Goal: Task Accomplishment & Management: Complete application form

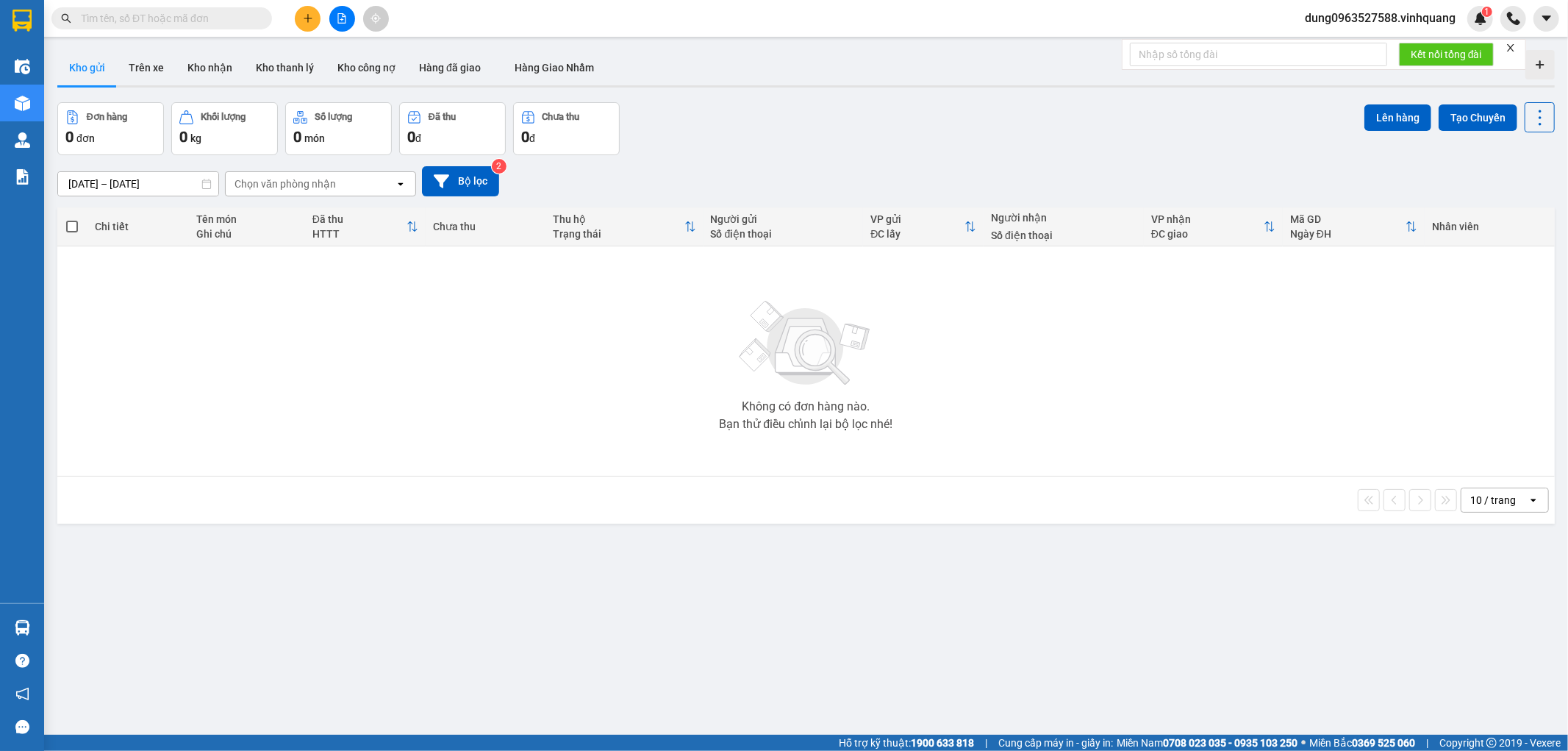
click at [142, 16] on input "text" at bounding box center [167, 18] width 174 height 16
paste input "0936099110"
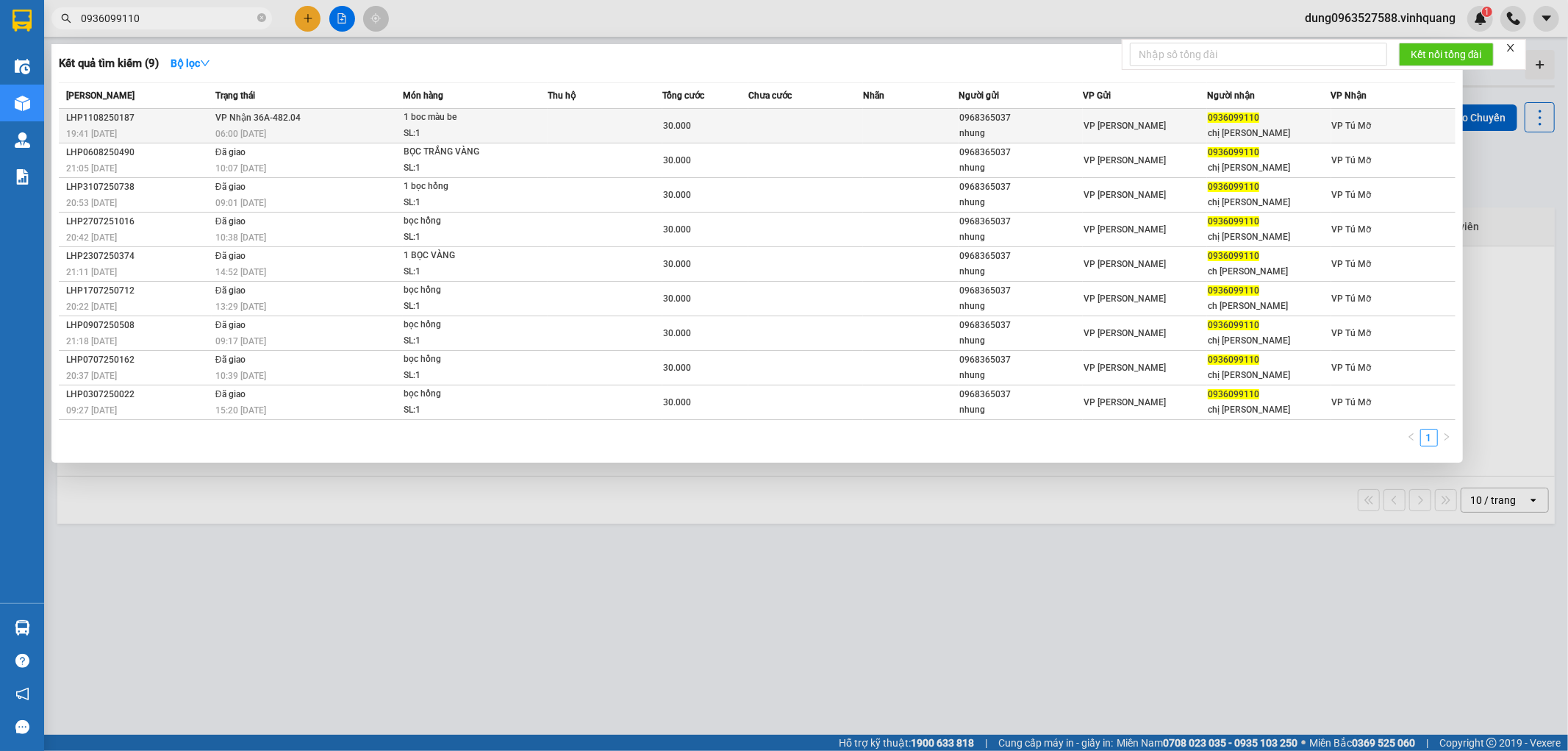
type input "0936099110"
click at [923, 125] on td at bounding box center [911, 126] width 95 height 35
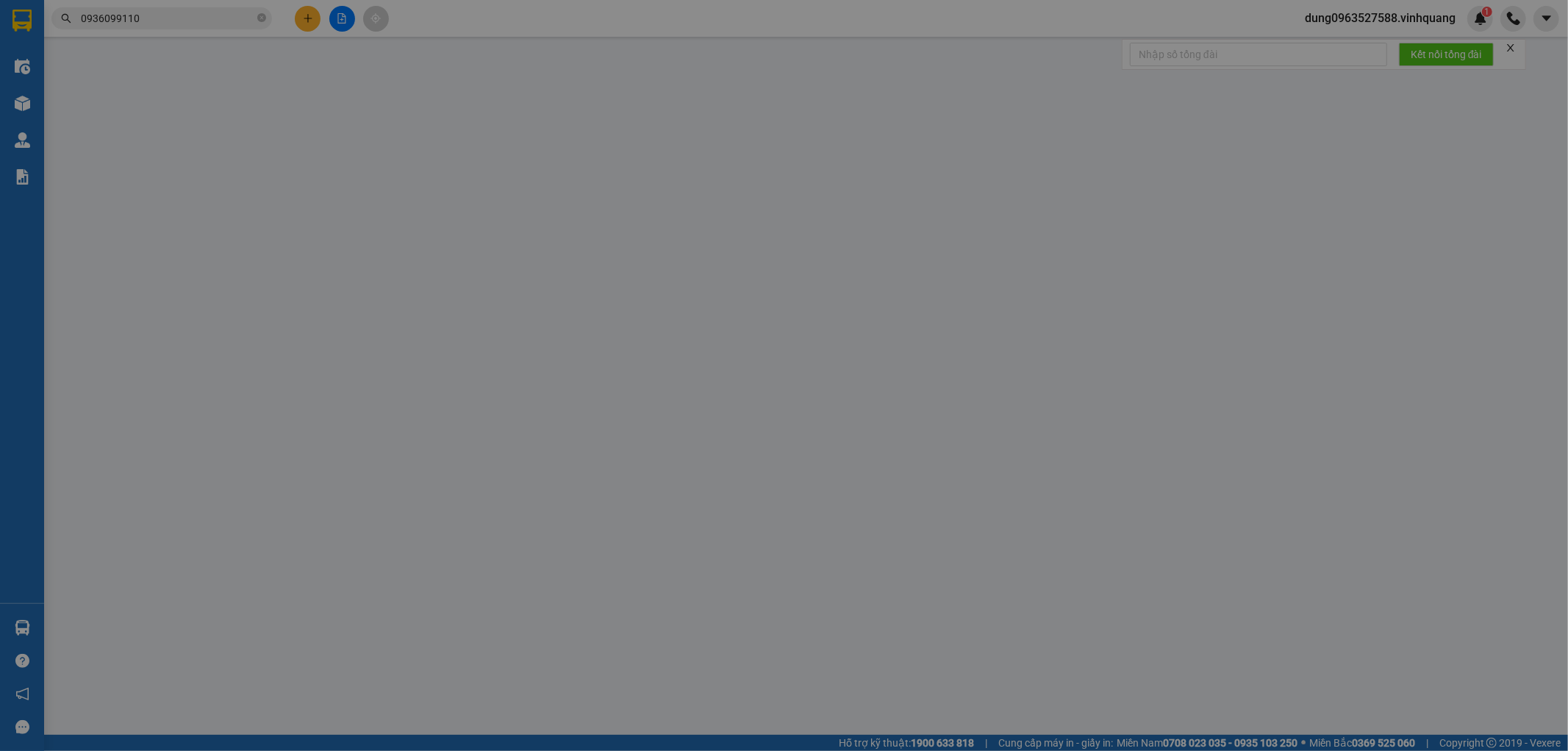
type input "0968365037"
type input "nhung"
type input "0936099110"
type input "chị [PERSON_NAME]"
type input "30.000"
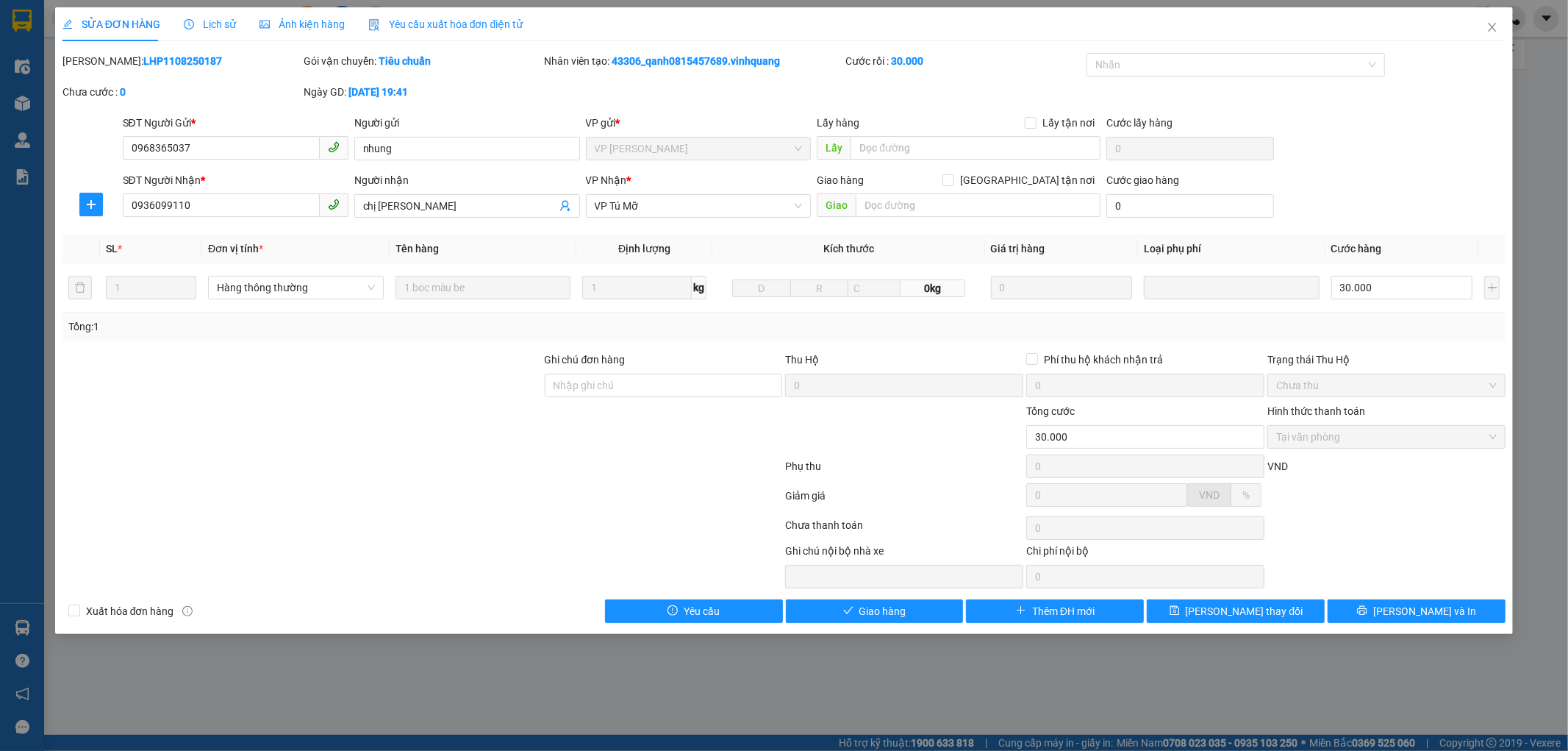
click at [963, 693] on div "SỬA ĐƠN HÀNG Lịch sử Ảnh kiện hàng Yêu cầu xuất hóa đơn điện tử Total Paid Fee …" at bounding box center [784, 376] width 1568 height 751
click at [526, 645] on div "SỬA ĐƠN HÀNG Lịch sử Ảnh kiện hàng Yêu cầu xuất hóa đơn điện tử Total Paid Fee …" at bounding box center [784, 376] width 1568 height 751
click at [1490, 22] on icon "close" at bounding box center [1492, 28] width 12 height 12
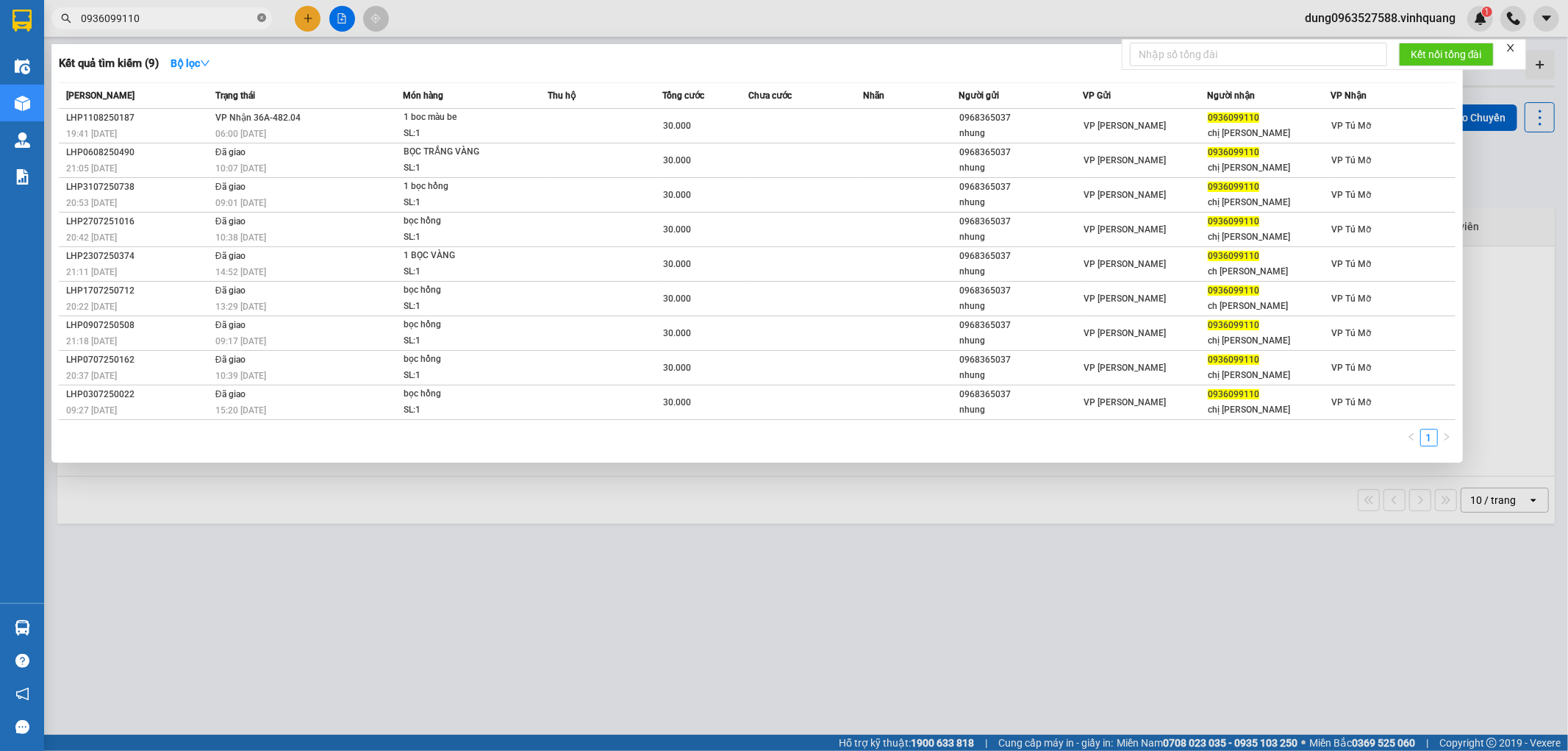
click at [261, 19] on icon "close-circle" at bounding box center [261, 17] width 9 height 9
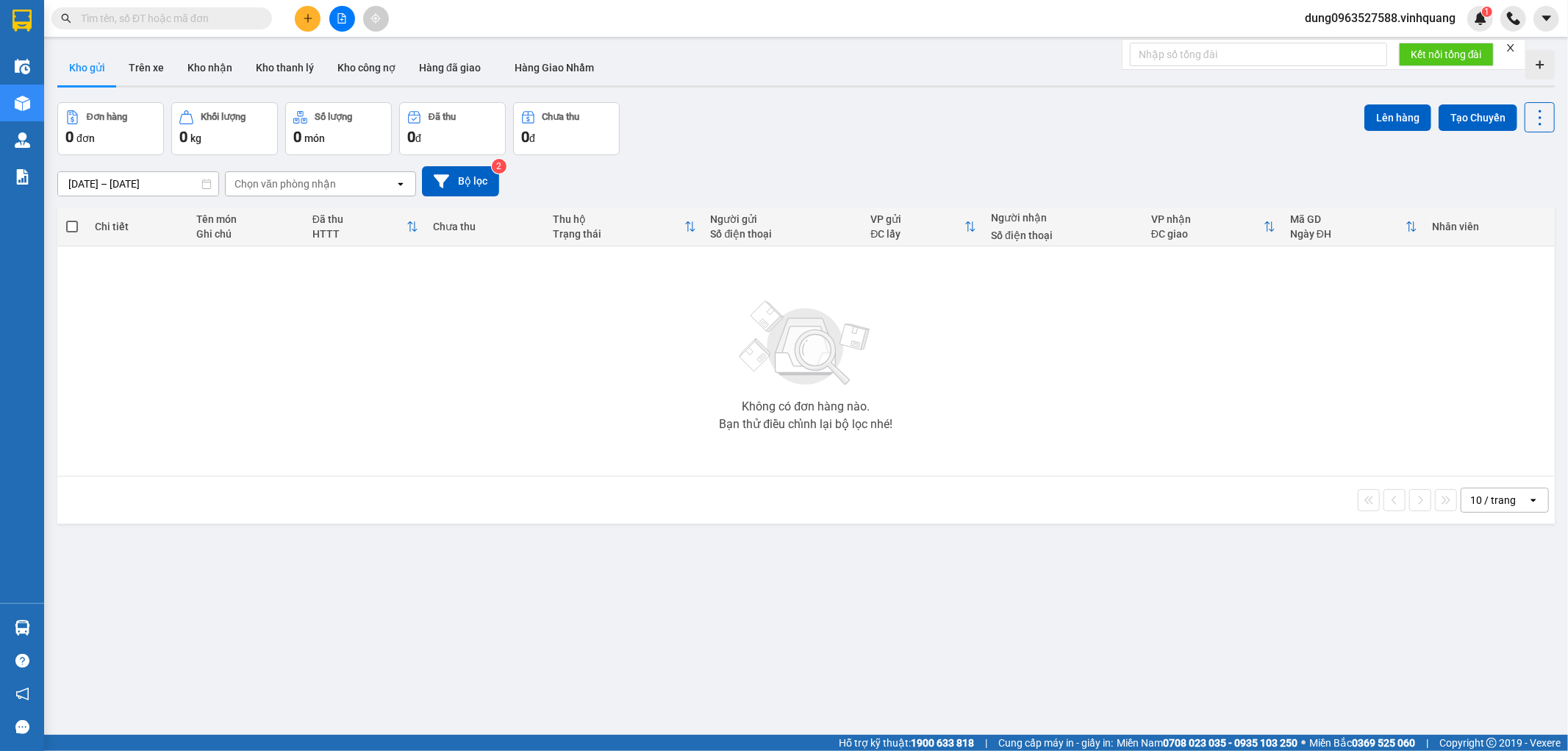
click at [189, 17] on input "text" at bounding box center [167, 18] width 174 height 16
paste input "0945855555"
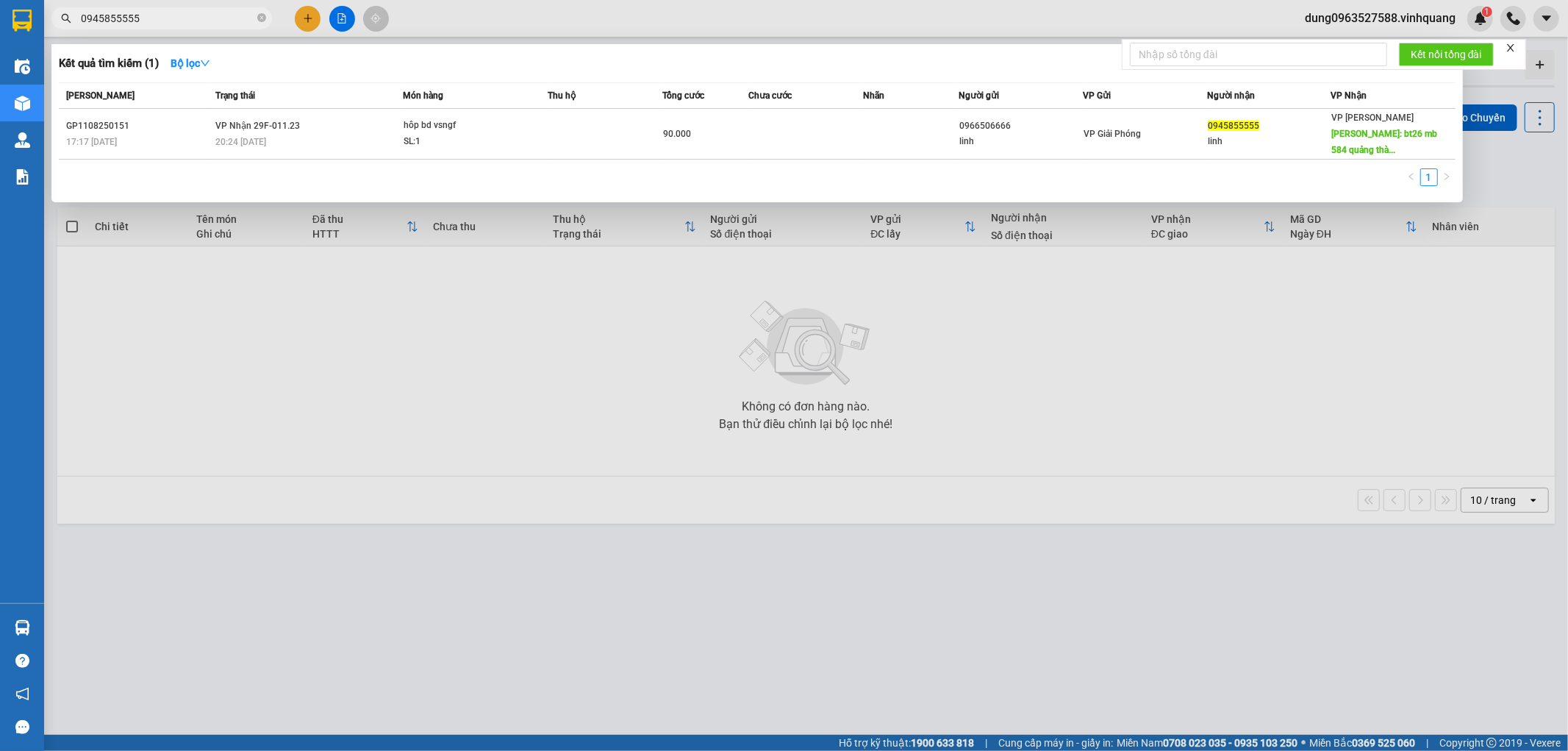
type input "0945855555"
